Goal: Task Accomplishment & Management: Complete application form

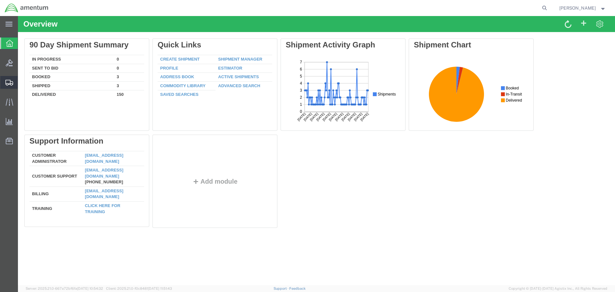
click at [0, 0] on span "Create Shipment" at bounding box center [0, 0] width 0 height 0
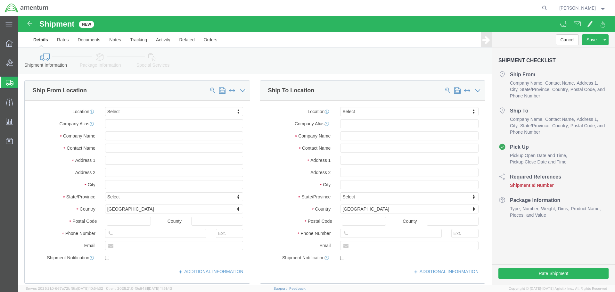
select select
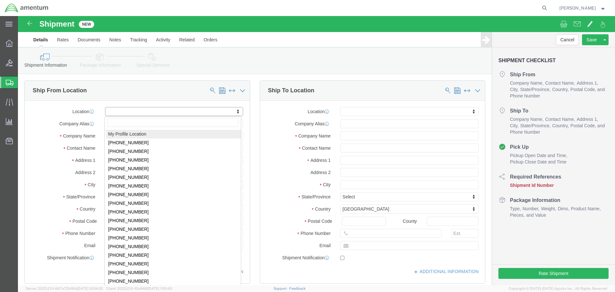
select select "MYPROFILE"
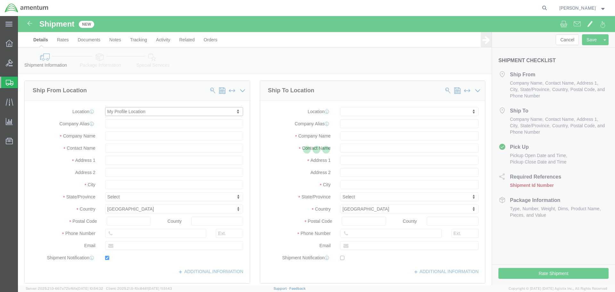
type input "Bldg. [STREET_ADDRESS][PERSON_NAME]"
type input "[GEOGRAPHIC_DATA]"
type input "92518"
type input "[PHONE_NUMBER]"
type input "7002"
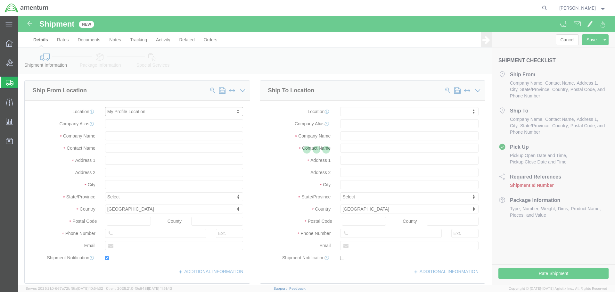
type input "[EMAIL_ADDRESS][PERSON_NAME][DOMAIN_NAME]"
checkbox input "true"
type input "Amentum Services, Inc."
type input "[PERSON_NAME]"
type input "[GEOGRAPHIC_DATA]"
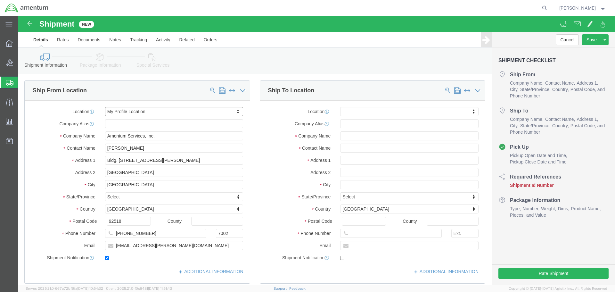
select select "CA"
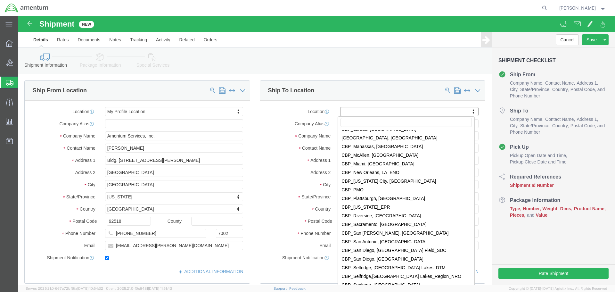
scroll to position [1378, 0]
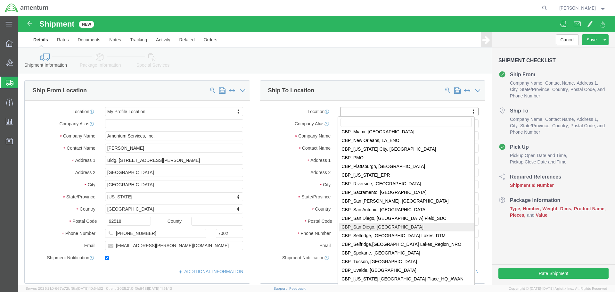
select select "49946"
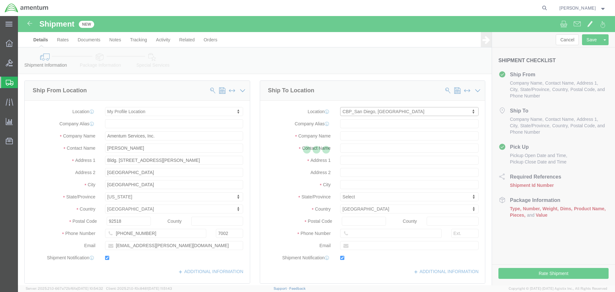
type input "Bldg 1480 [GEOGRAPHIC_DATA] [GEOGRAPHIC_DATA]"
type input "92135-7013"
type input "[PHONE_NUMBER]"
type input "3017"
type input "[PERSON_NAME][EMAIL_ADDRESS][PERSON_NAME][DOMAIN_NAME]"
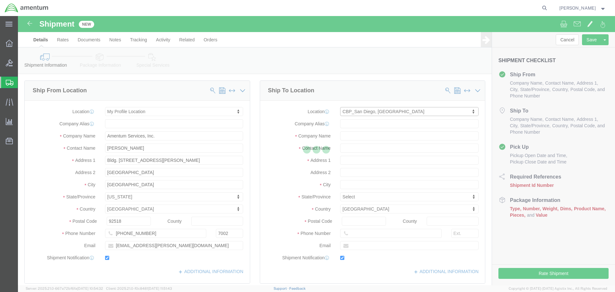
checkbox input "true"
type input "Amentum Services, Inc"
type input "[PERSON_NAME]"
type input "[GEOGRAPHIC_DATA]"
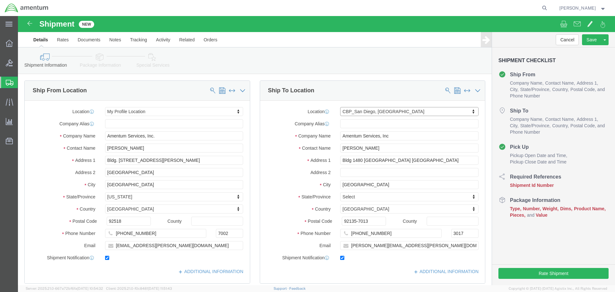
select select "CA"
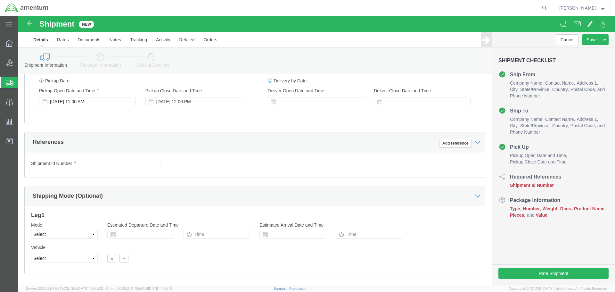
scroll to position [256, 0]
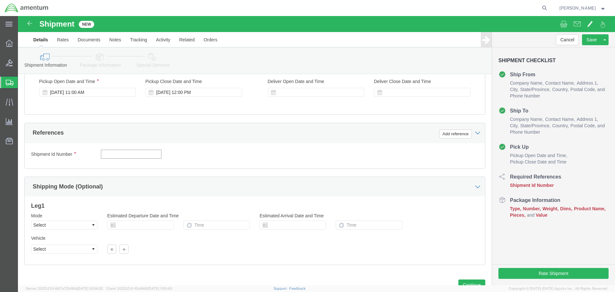
click input "text"
type input "1"
click button "Add reference"
click select "Select Account Type Activity ID Airline Appointment Number ASN Batch Request # …"
select select "DEPT"
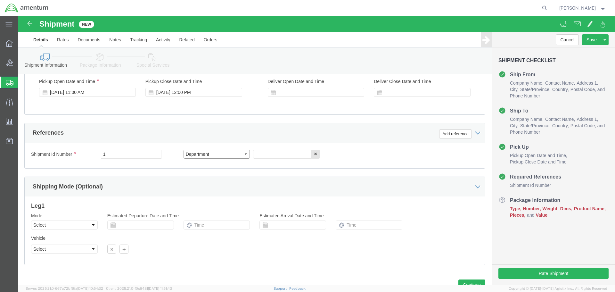
click select "Select Account Type Activity ID Airline Appointment Number ASN Batch Request # …"
click input "text"
type input "CBP"
click button "Add reference"
click select "Select Account Type Activity ID Airline Appointment Number ASN Batch Request # …"
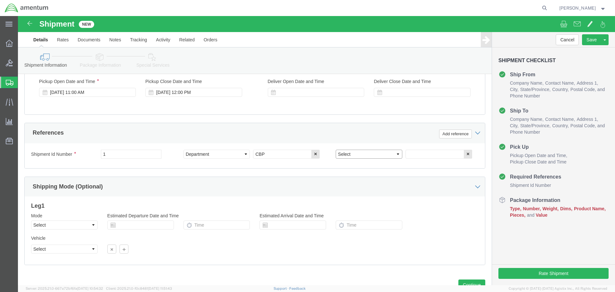
select select "PROJNUM"
click select "Select Account Type Activity ID Airline Appointment Number ASN Batch Request # …"
click input "text"
type input "6118.03.03.2219.000.WRS.0000"
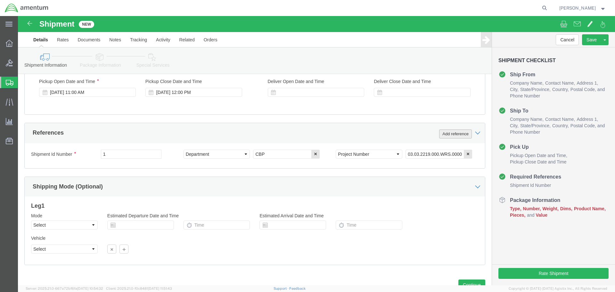
click button "Add reference"
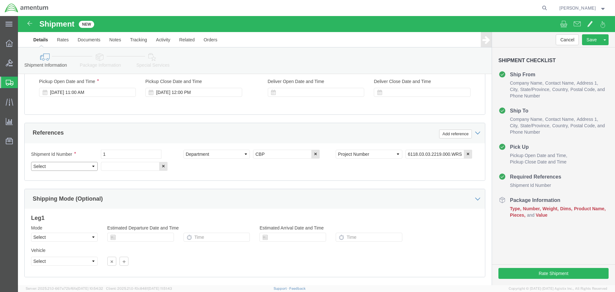
click select "Select Account Type Activity ID Airline Appointment Number ASN Batch Request # …"
select select "CUSTREF"
click select "Select Account Type Activity ID Airline Appointment Number ASN Batch Request # …"
click input "text"
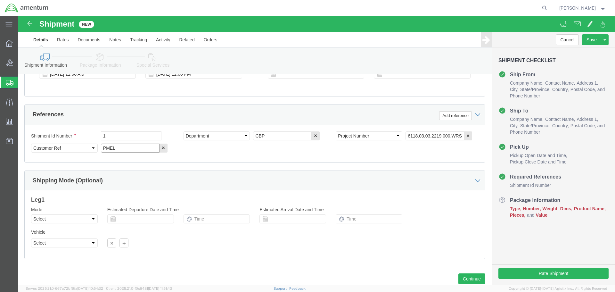
scroll to position [293, 0]
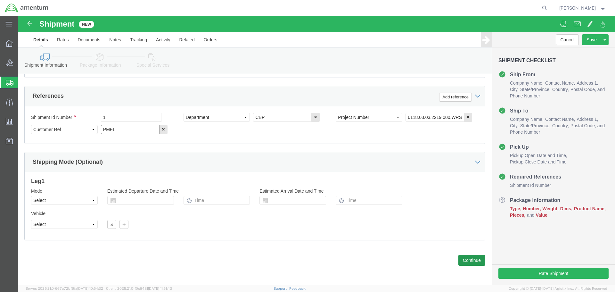
type input "PMEL"
click button "Continue"
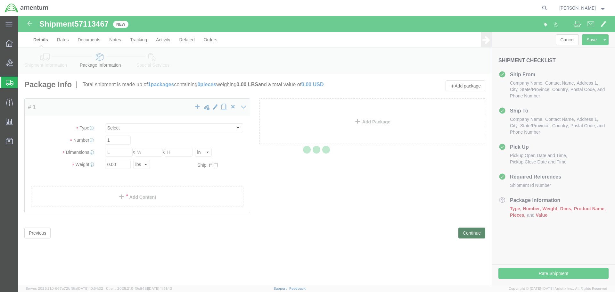
select select "CBOX"
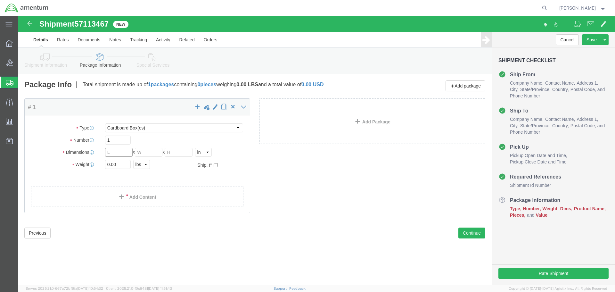
click input "text"
type input "8"
type input "5.5"
type input "4.5"
type input "1"
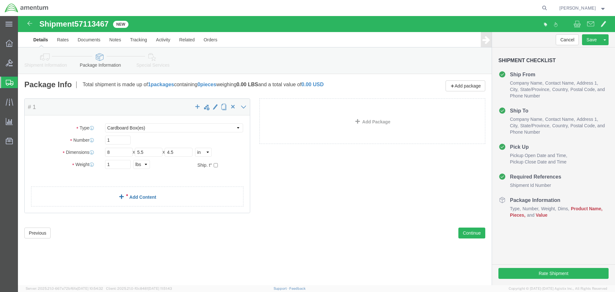
click link "Add Content"
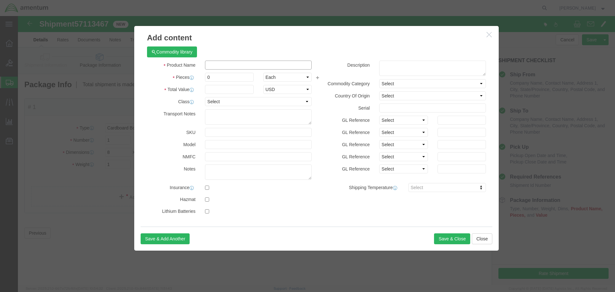
click input "text"
type input "PMEL"
click input "0"
type input "1"
click input "text"
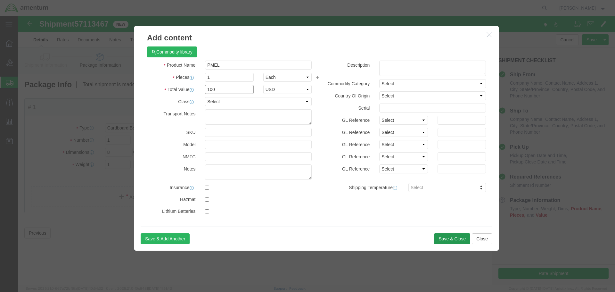
type input "100"
click button "Save & Close"
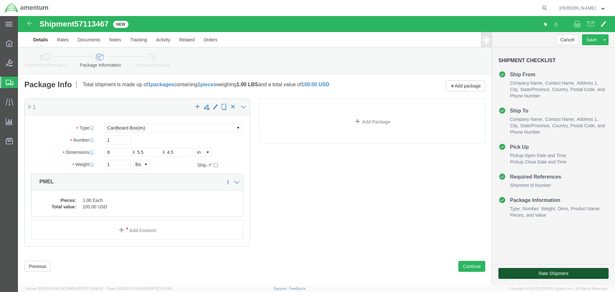
click button "Rate Shipment"
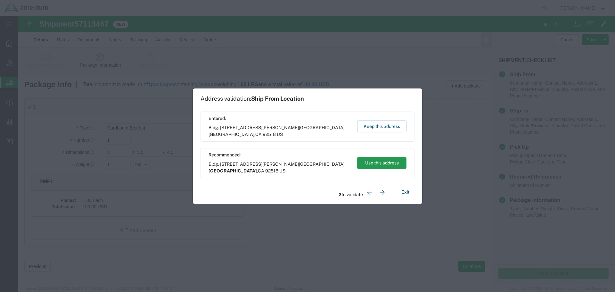
click at [380, 163] on button "Use this address" at bounding box center [381, 163] width 49 height 12
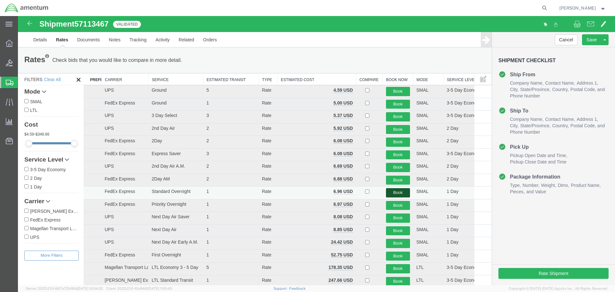
click at [395, 193] on button "Book" at bounding box center [398, 192] width 24 height 9
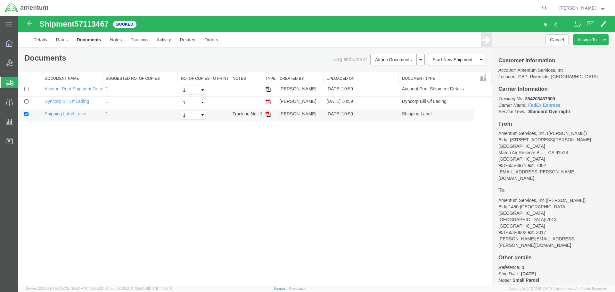
click at [270, 115] on img at bounding box center [268, 114] width 5 height 5
click at [603, 8] on strong "button" at bounding box center [604, 8] width 6 height 2
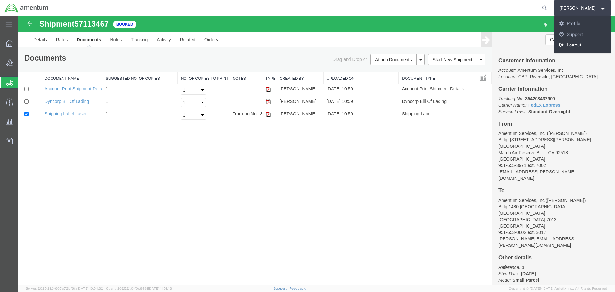
click at [586, 45] on link "Logout" at bounding box center [583, 45] width 56 height 11
